Goal: Transaction & Acquisition: Register for event/course

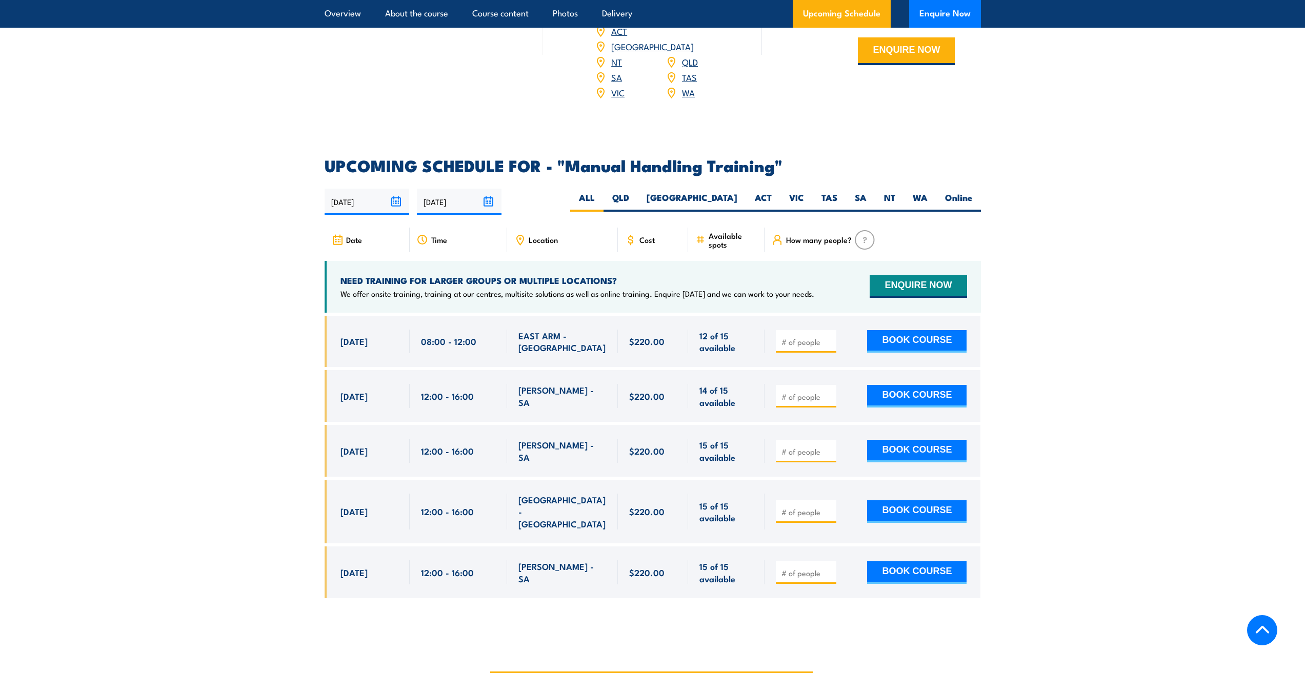
scroll to position [1436, 0]
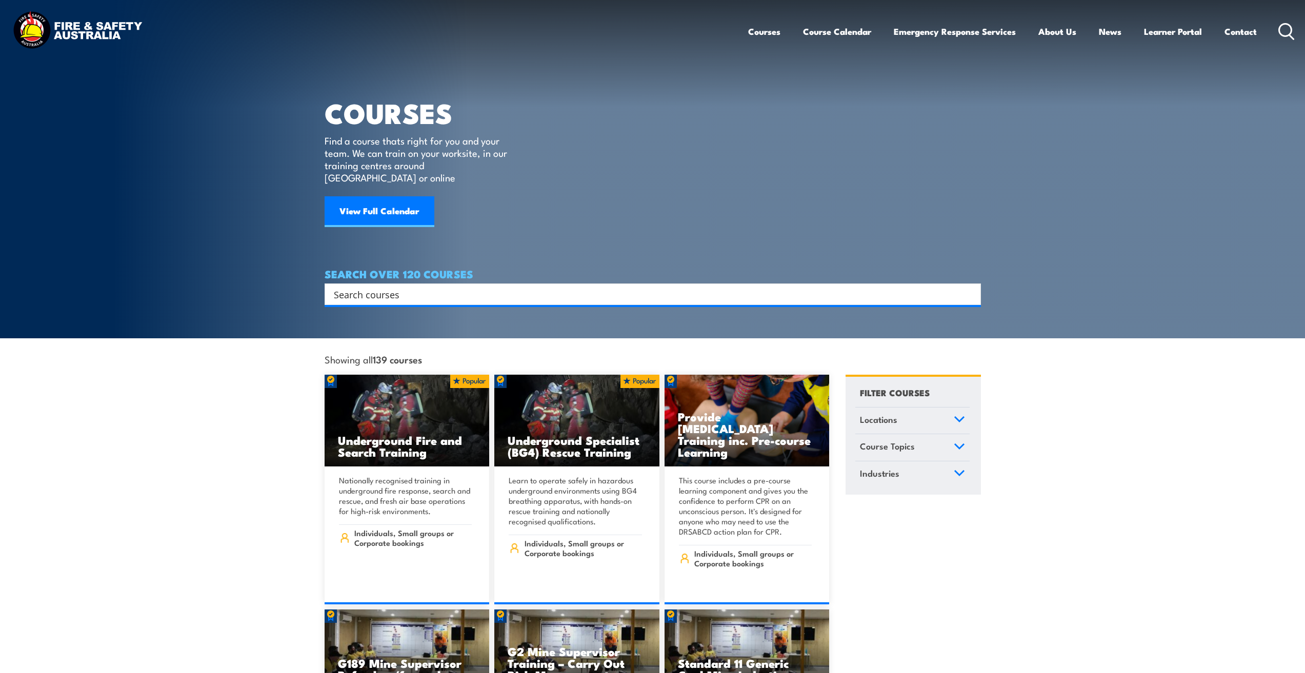
click at [403, 287] on input "Search input" at bounding box center [646, 294] width 625 height 15
type input "fire extinguisher"
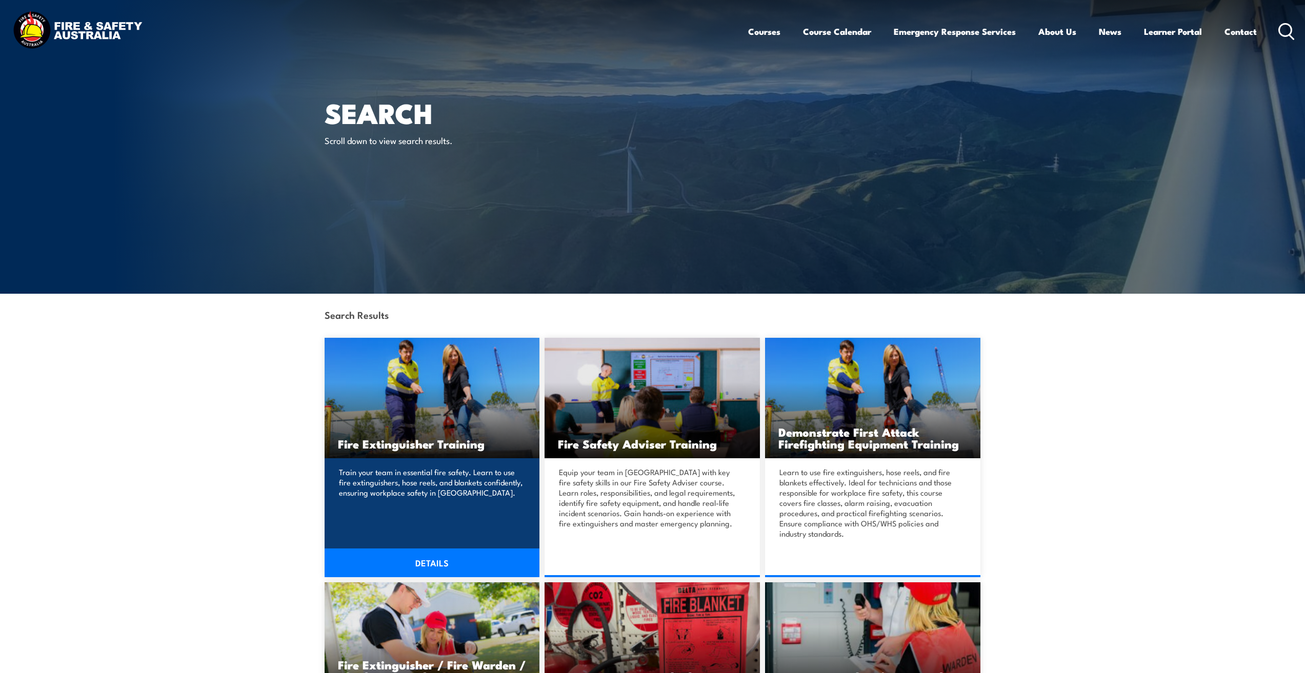
click at [427, 444] on h3 "Fire Extinguisher Training" at bounding box center [432, 444] width 189 height 12
click at [446, 564] on link "DETAILS" at bounding box center [432, 563] width 215 height 29
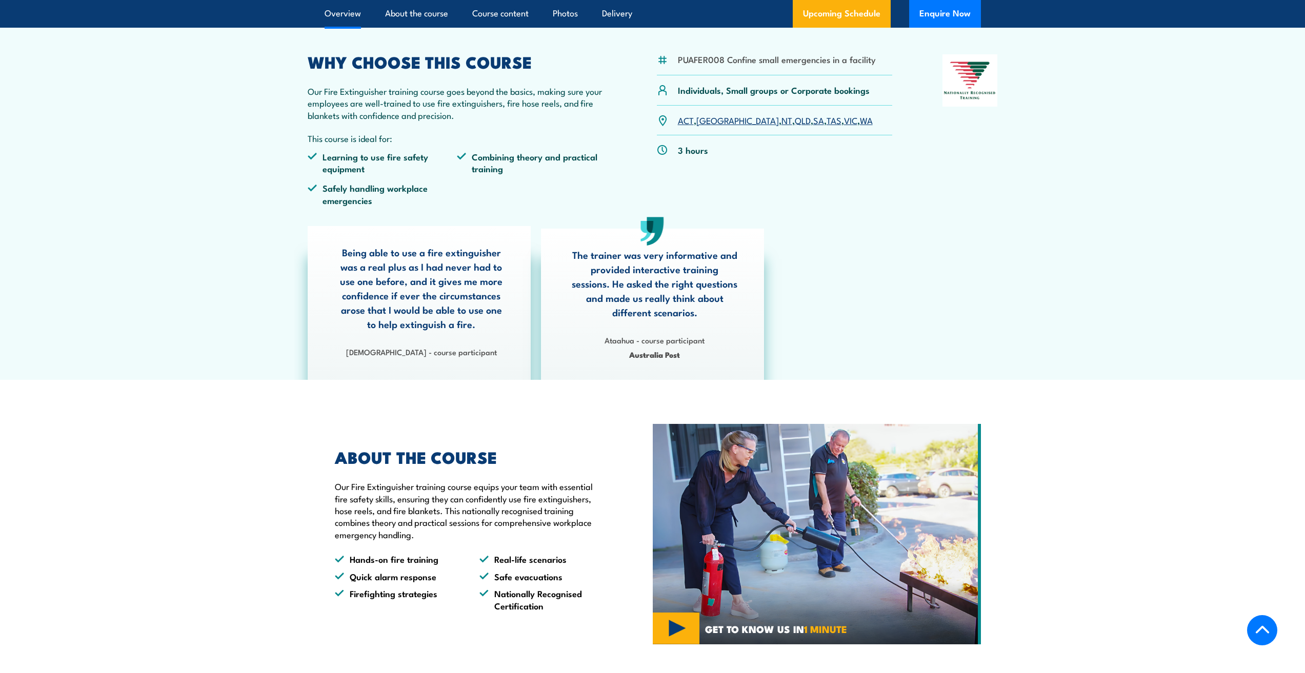
click at [708, 115] on link "NSW" at bounding box center [737, 120] width 83 height 12
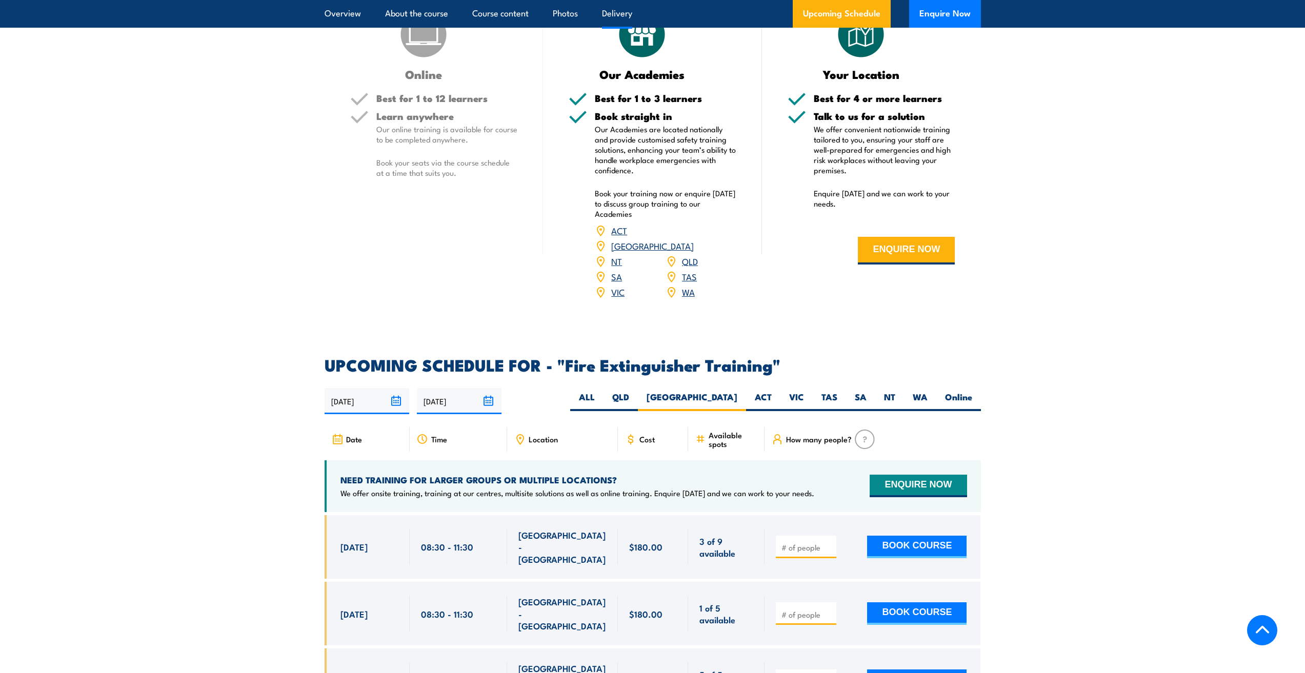
scroll to position [1721, 0]
